Goal: Transaction & Acquisition: Purchase product/service

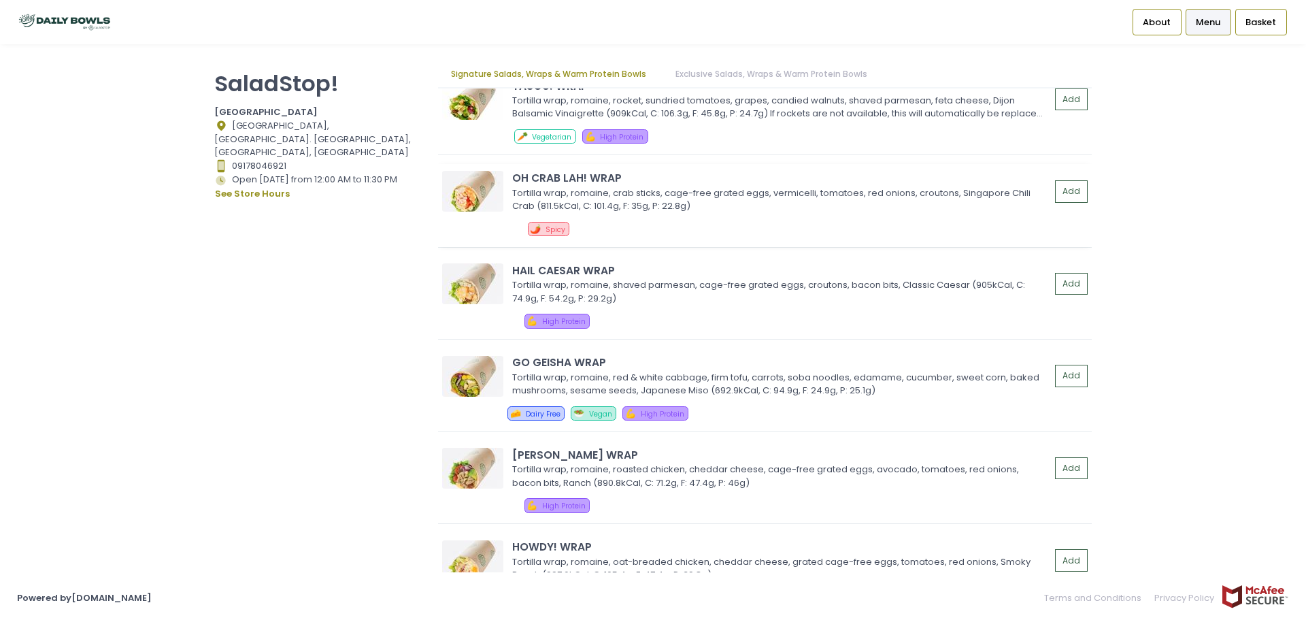
scroll to position [952, 0]
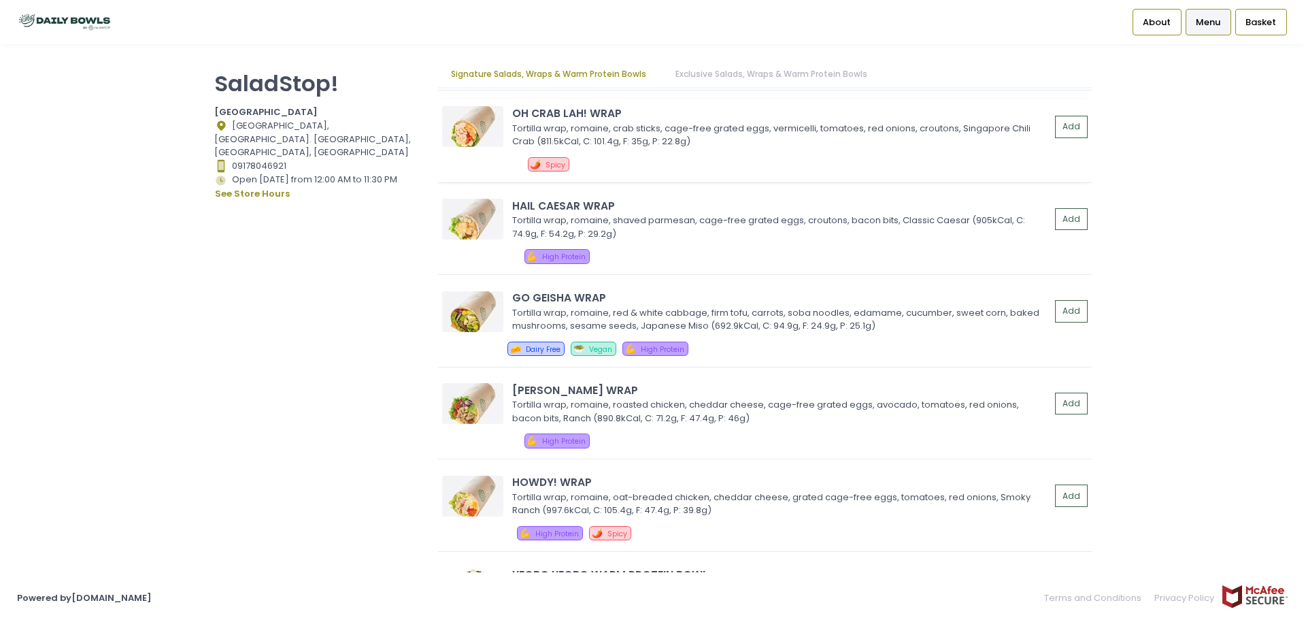
click at [567, 110] on div "OH CRAB LAH! WRAP" at bounding box center [781, 113] width 538 height 16
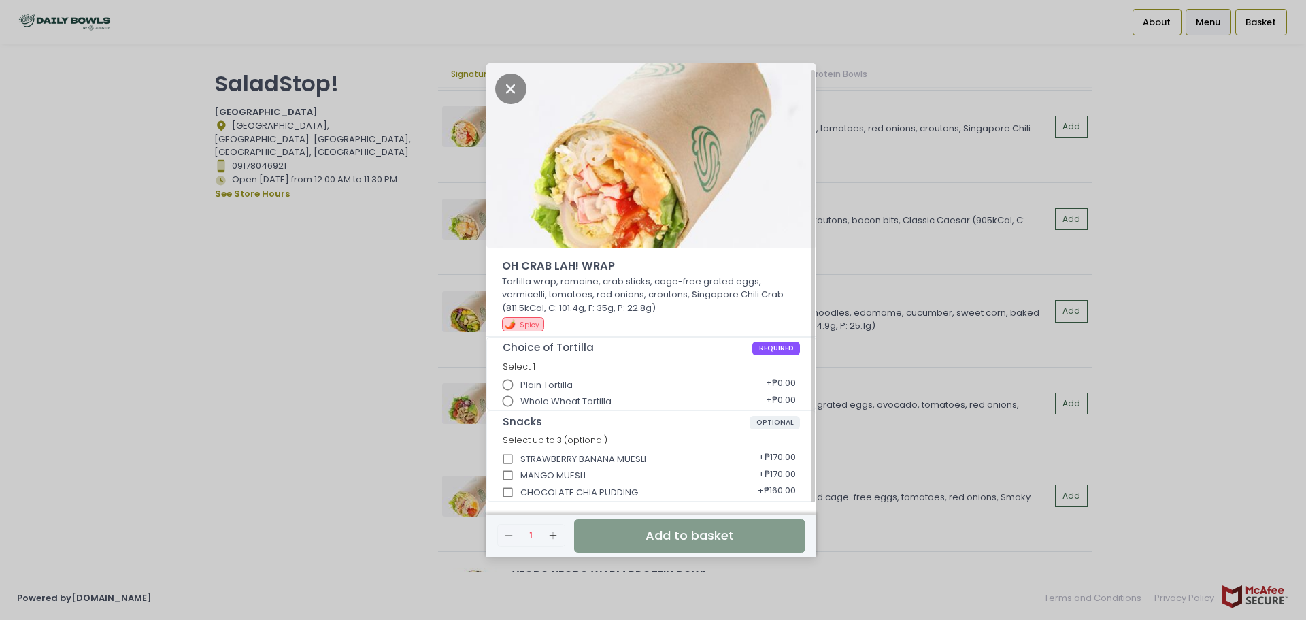
scroll to position [3, 0]
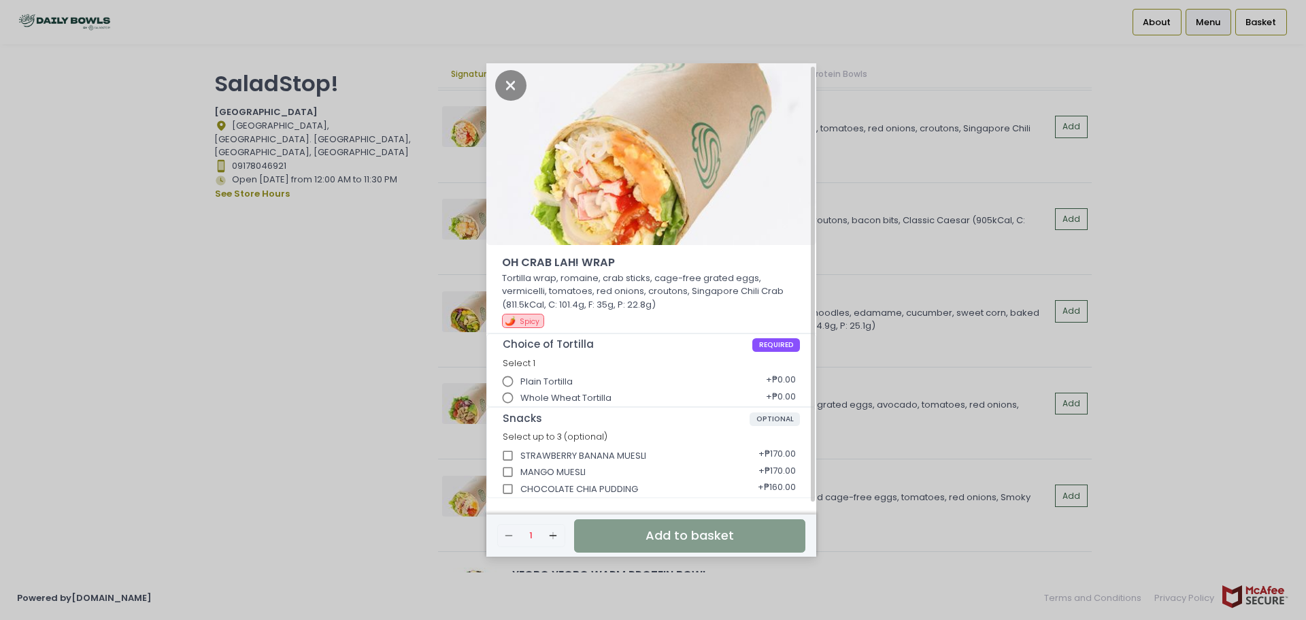
click at [560, 381] on span "Plain Tortilla" at bounding box center [546, 382] width 52 height 14
click at [521, 381] on input "Plain Tortilla" at bounding box center [508, 382] width 26 height 26
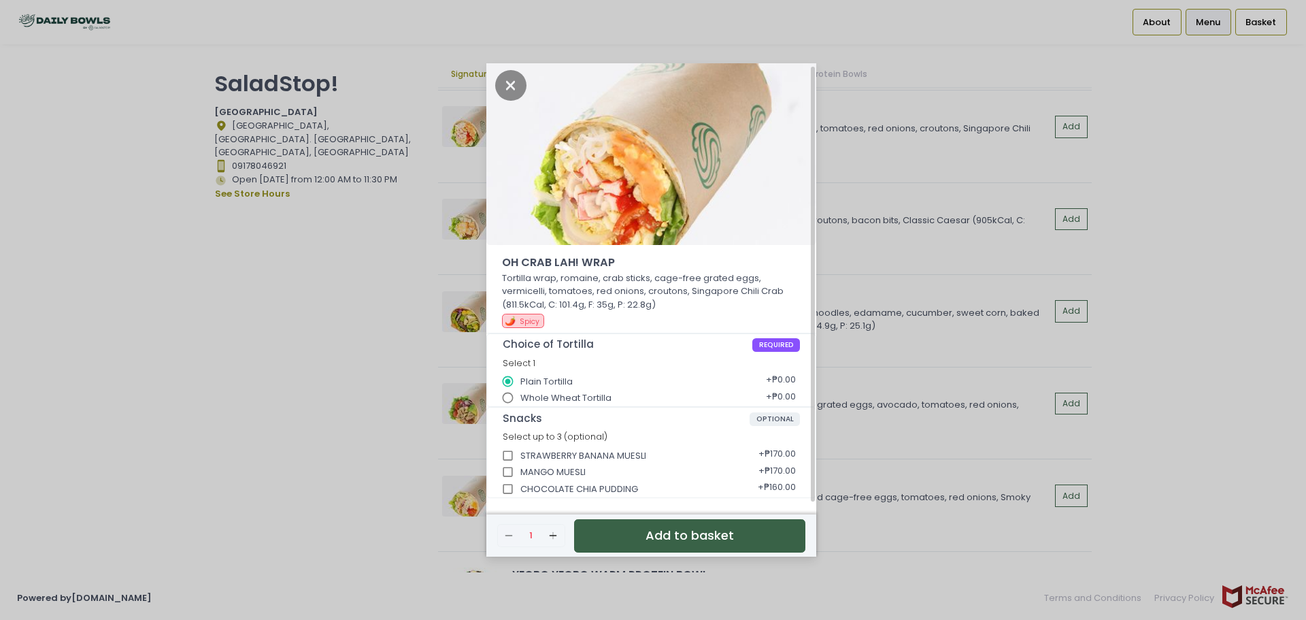
click at [690, 537] on button "Add to basket" at bounding box center [689, 535] width 231 height 33
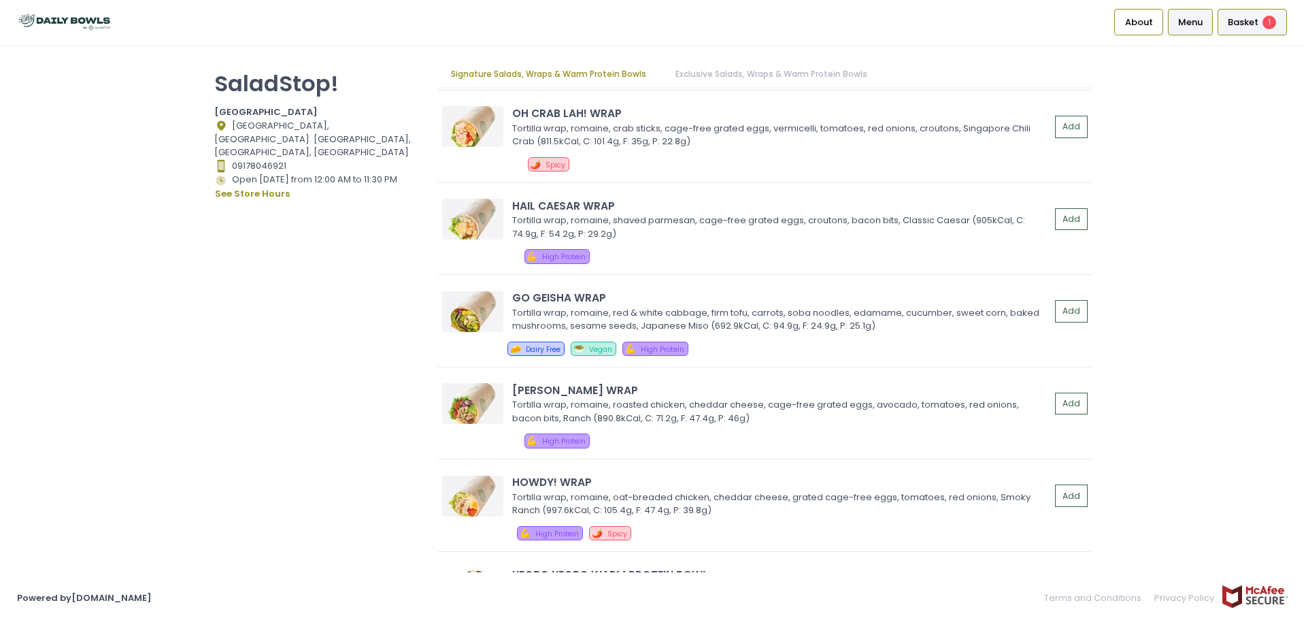
click at [1241, 21] on span "Basket" at bounding box center [1243, 23] width 31 height 14
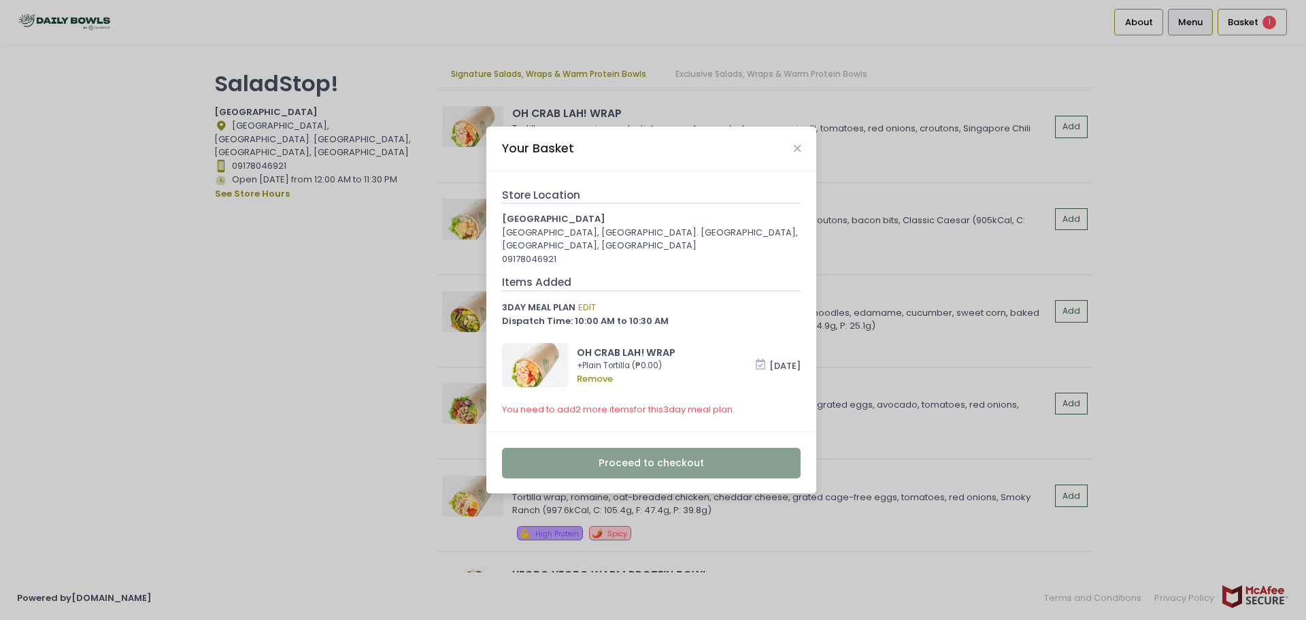
click at [791, 145] on div "Your Basket" at bounding box center [651, 149] width 330 height 45
click at [800, 145] on icon "Close" at bounding box center [797, 149] width 7 height 10
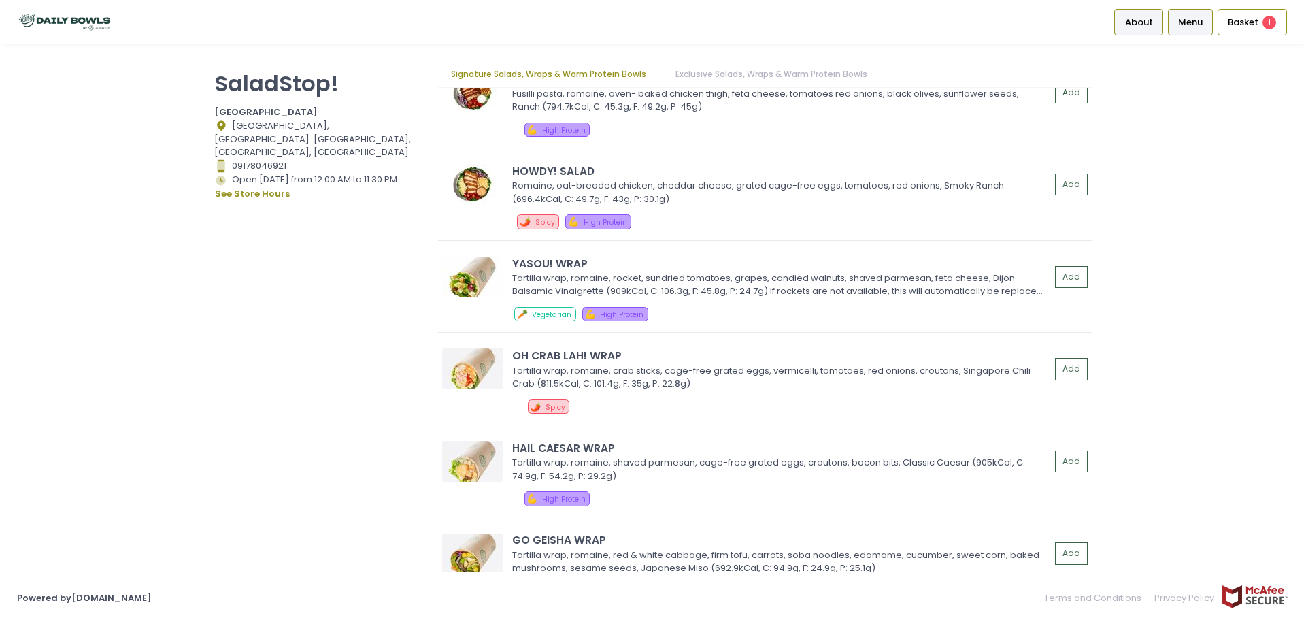
scroll to position [635, 0]
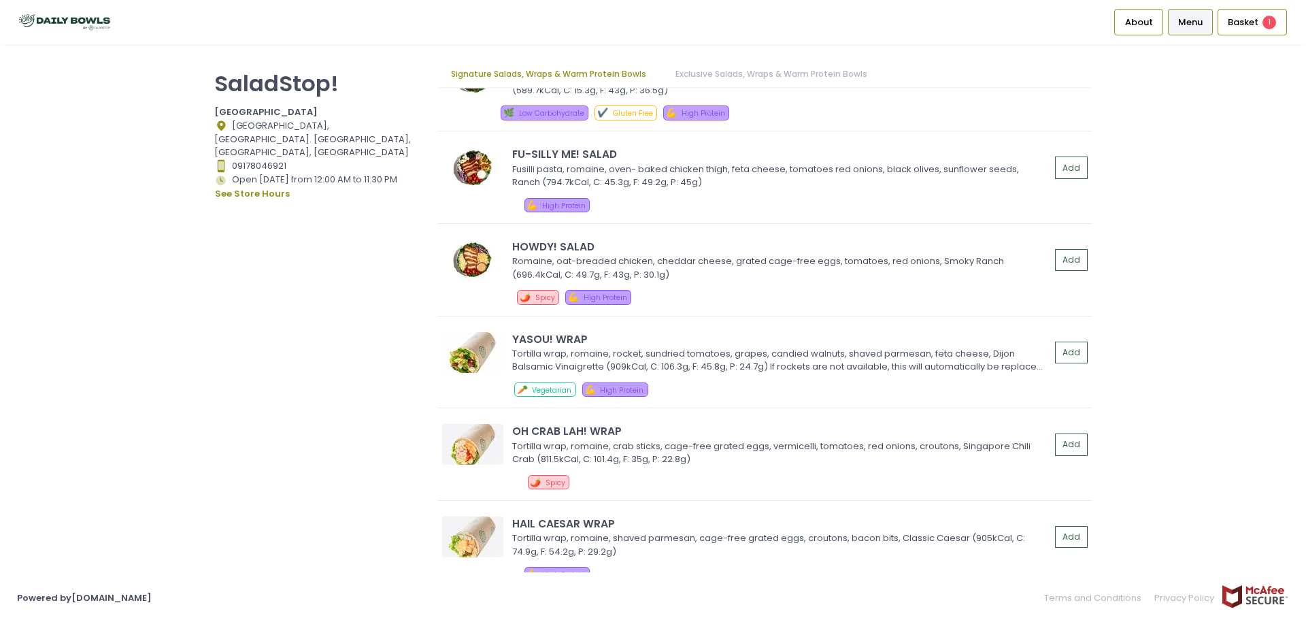
click at [1178, 24] on span "Menu" at bounding box center [1190, 23] width 24 height 14
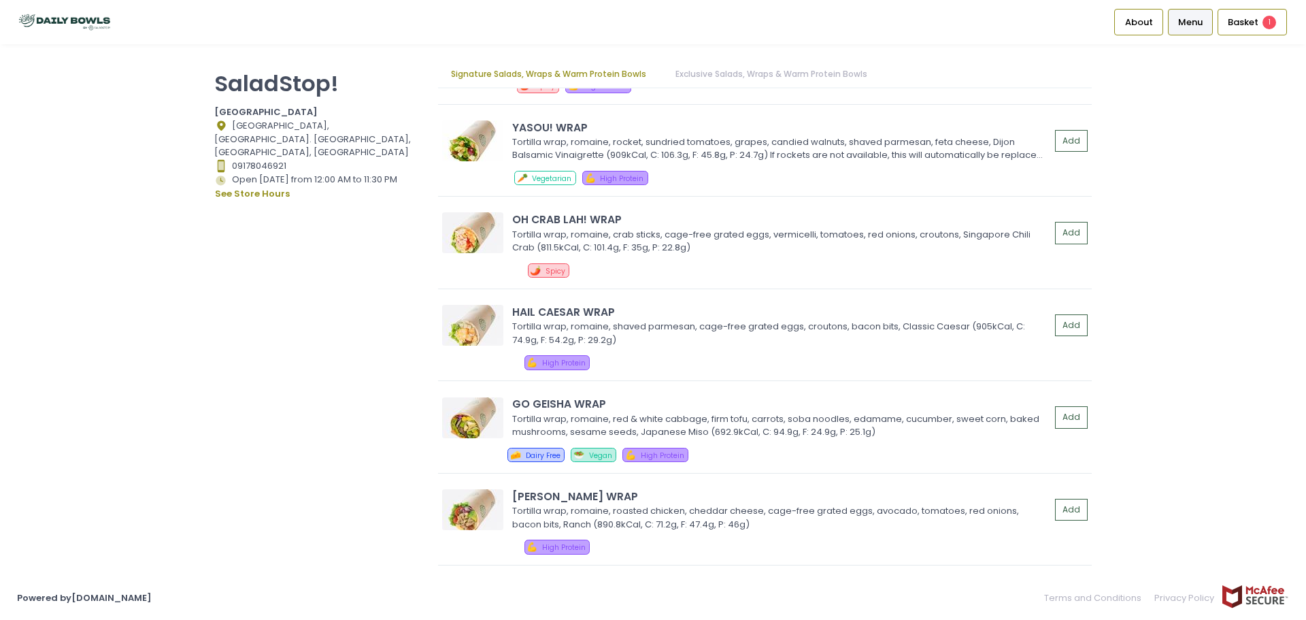
scroll to position [720, 0]
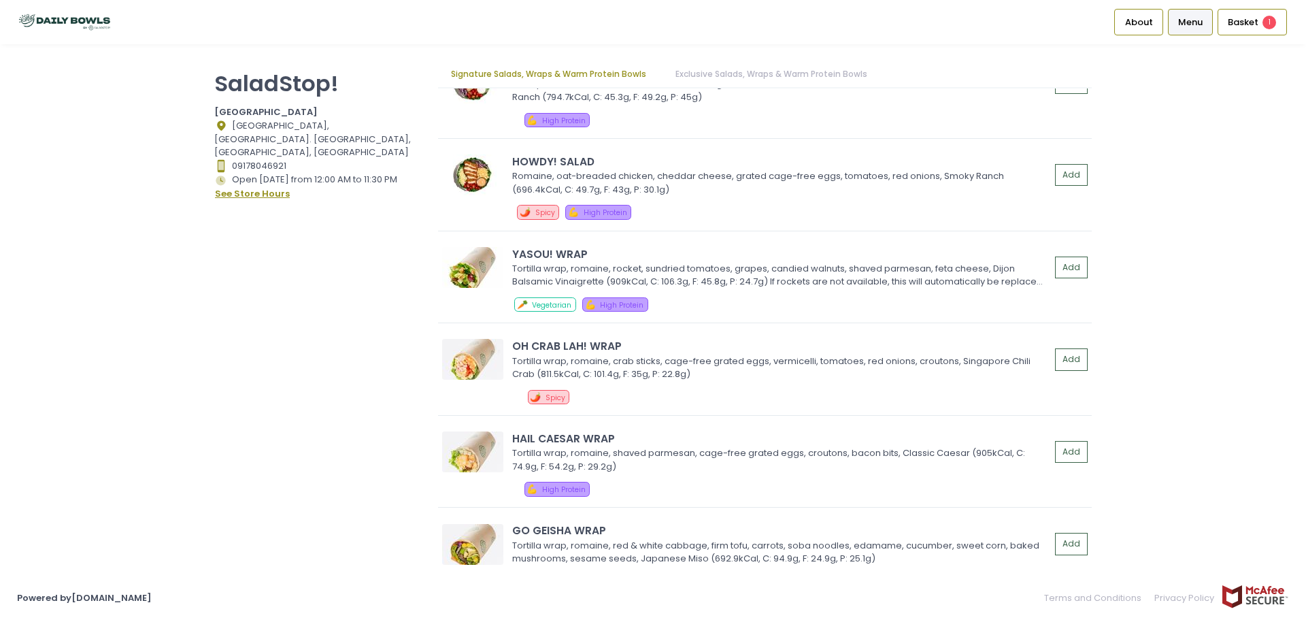
click at [266, 186] on button "see store hours" at bounding box center [252, 193] width 76 height 15
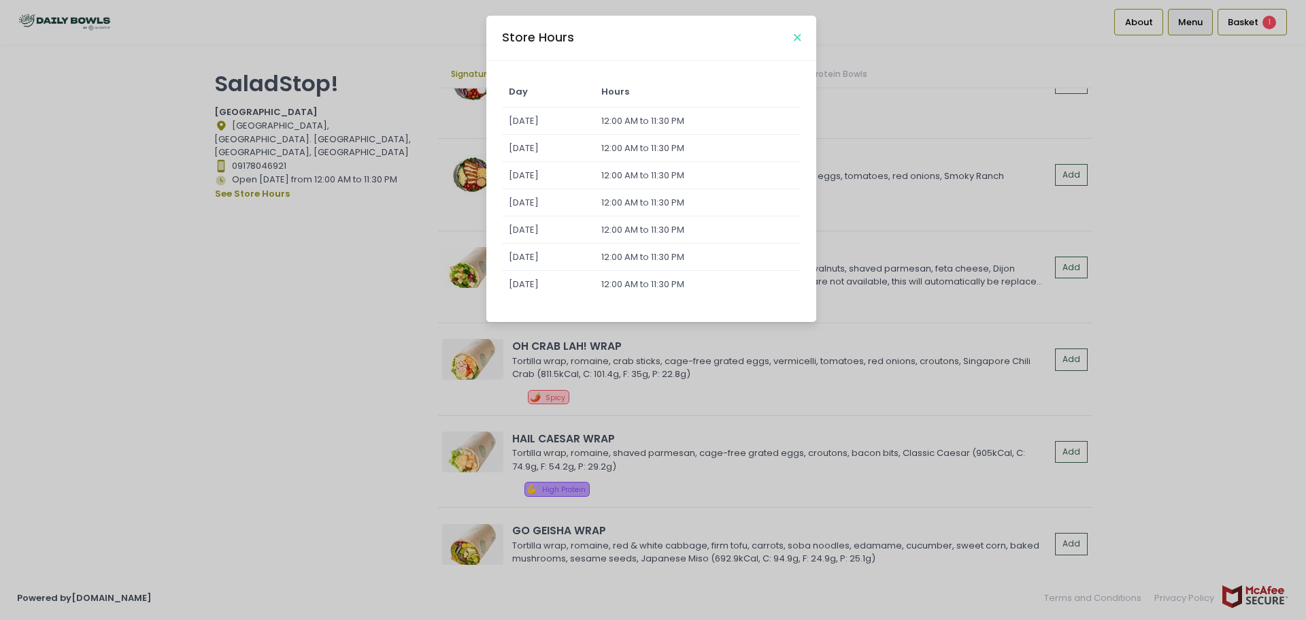
click at [798, 34] on icon "Close" at bounding box center [797, 38] width 7 height 10
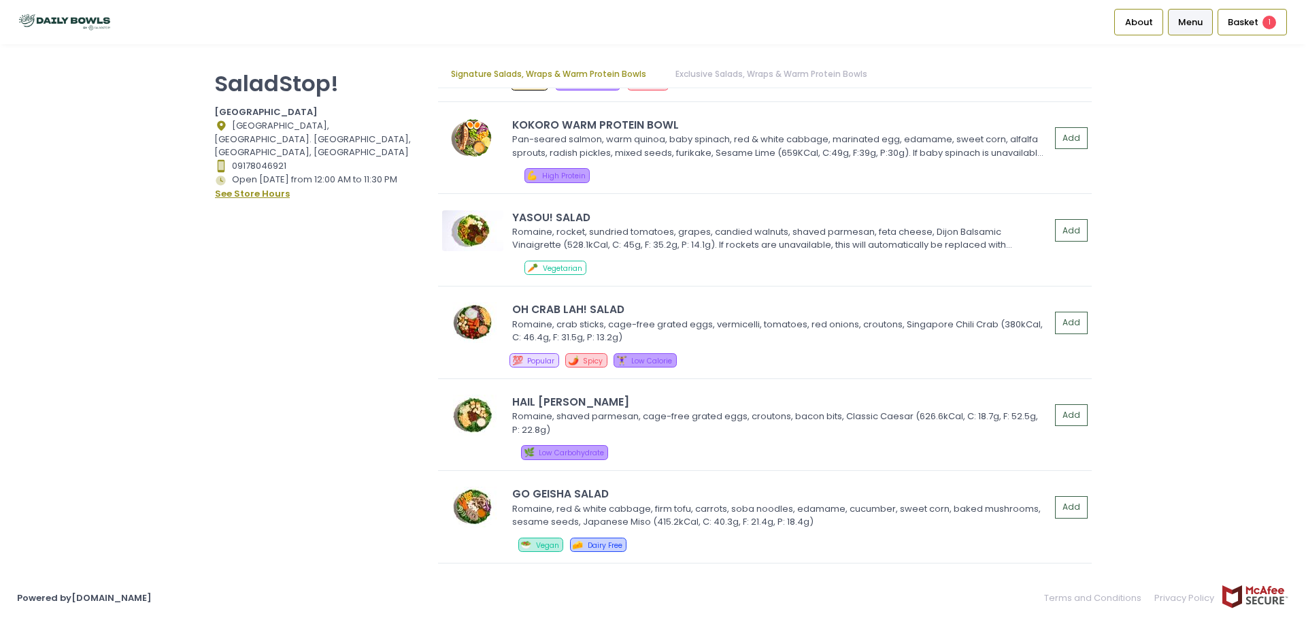
scroll to position [84, 0]
